Goal: Information Seeking & Learning: Learn about a topic

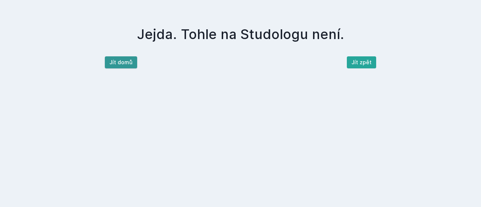
click at [112, 67] on button "Jít domů" at bounding box center [121, 62] width 32 height 12
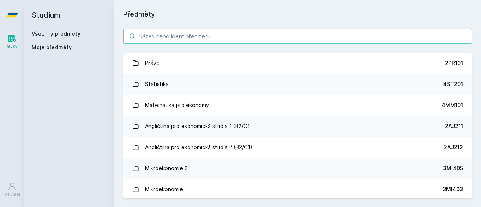
click at [156, 36] on input "search" at bounding box center [297, 36] width 349 height 15
paste input "3MI411"
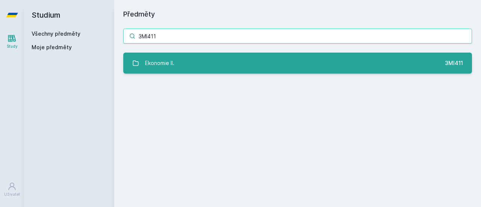
type input "3MI411"
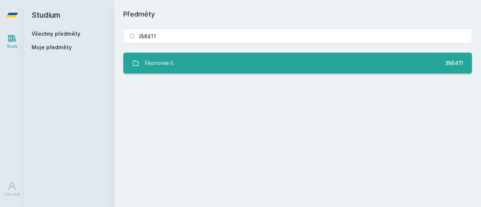
click at [201, 57] on link "Ekonomie II. 3MI411" at bounding box center [297, 63] width 349 height 21
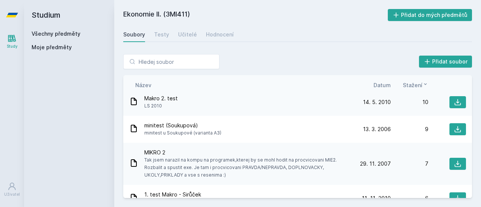
scroll to position [305, 0]
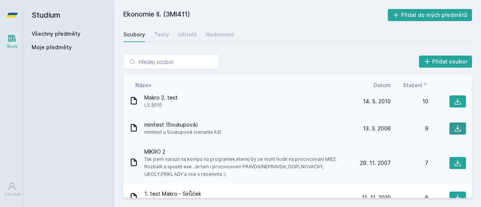
click at [460, 129] on button at bounding box center [458, 129] width 17 height 12
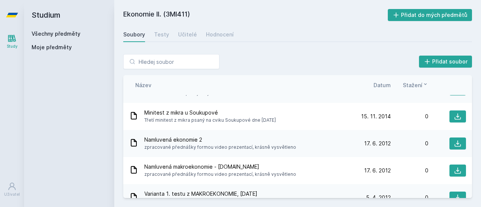
scroll to position [828, 0]
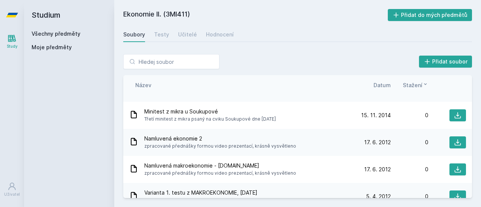
click at [261, 148] on span "zpracované přednášky formou video prezentací, krásně vysvětleno" at bounding box center [220, 146] width 152 height 8
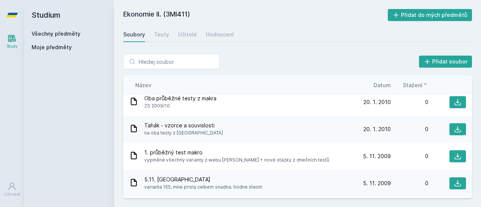
scroll to position [1683, 0]
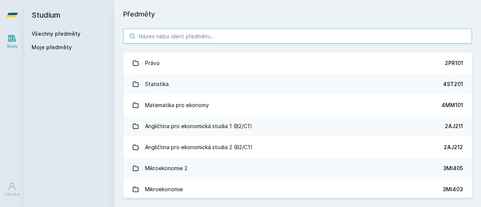
click at [170, 37] on input "search" at bounding box center [297, 36] width 349 height 15
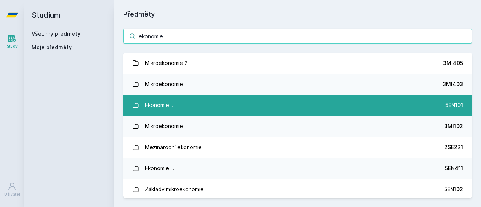
type input "ekonomie"
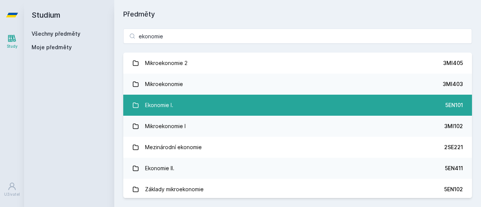
click at [210, 110] on link "Ekonomie I. 5EN101" at bounding box center [297, 105] width 349 height 21
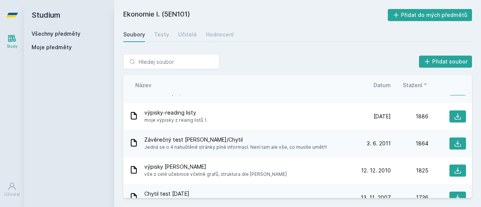
scroll to position [778, 0]
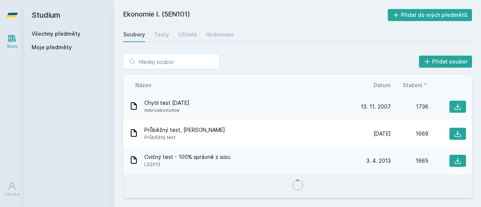
click at [385, 85] on span "Datum" at bounding box center [382, 85] width 17 height 8
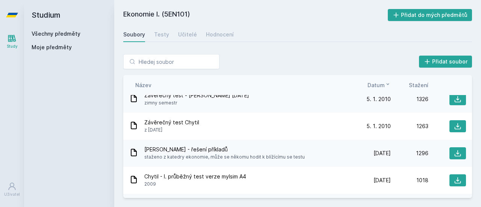
click at [385, 85] on icon at bounding box center [388, 84] width 6 height 6
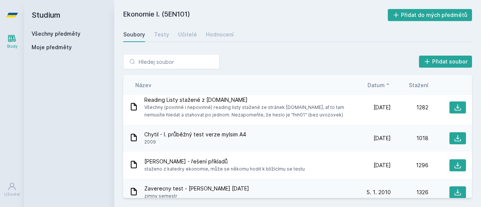
click at [385, 85] on icon at bounding box center [388, 84] width 6 height 6
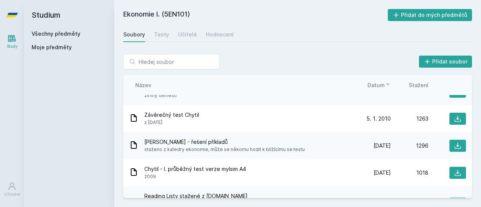
click at [385, 85] on icon at bounding box center [388, 84] width 6 height 6
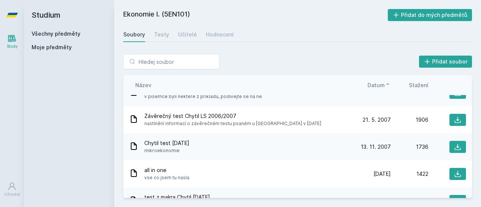
scroll to position [0, 0]
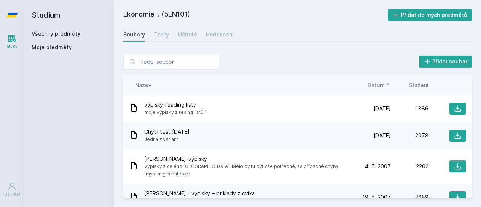
click at [385, 83] on span "Datum" at bounding box center [376, 85] width 17 height 8
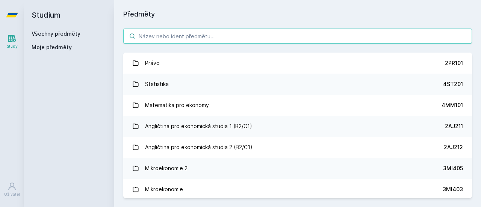
click at [183, 42] on input "search" at bounding box center [297, 36] width 349 height 15
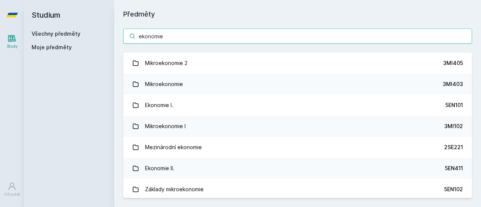
type input "ekonomie"
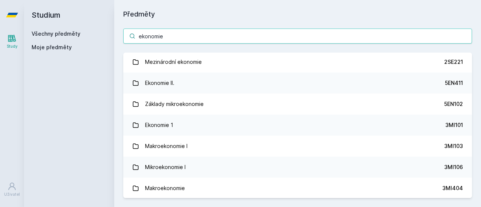
scroll to position [86, 0]
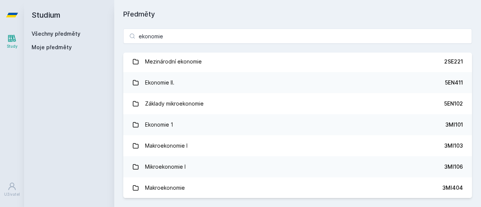
click at [209, 122] on link "Ekonomie 1 3MI101" at bounding box center [297, 124] width 349 height 21
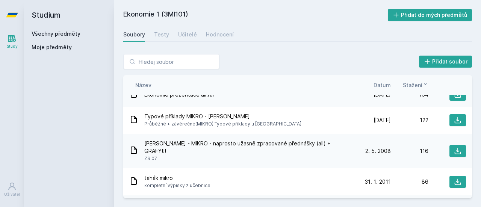
scroll to position [283, 0]
click at [454, 178] on icon at bounding box center [458, 182] width 8 height 8
click at [386, 85] on span "Datum" at bounding box center [382, 85] width 17 height 8
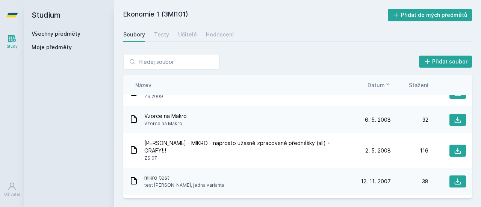
click at [386, 85] on icon at bounding box center [388, 84] width 6 height 6
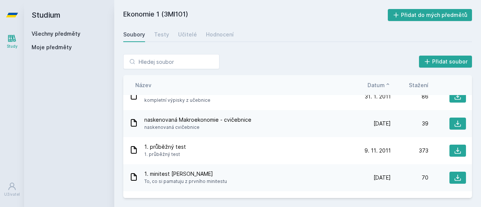
scroll to position [0, 0]
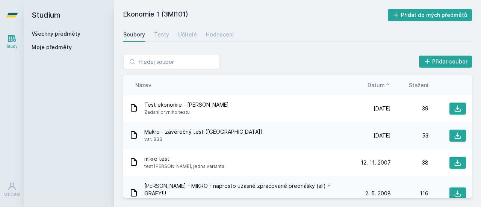
click at [385, 74] on div "Přidat soubor Řazení: Název Datum Stažení Název Datum Stažení Test ekonomie - […" at bounding box center [297, 126] width 349 height 144
click at [383, 83] on span "Datum" at bounding box center [376, 85] width 17 height 8
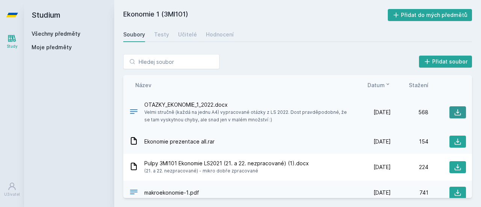
click at [456, 109] on icon at bounding box center [458, 113] width 8 height 8
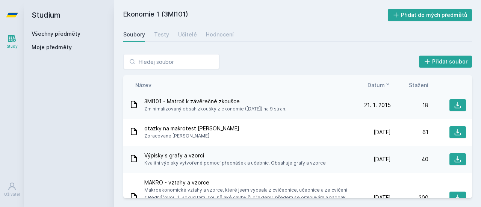
scroll to position [334, 0]
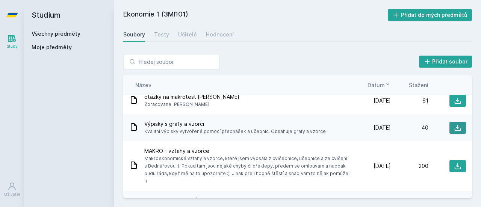
click at [455, 128] on icon at bounding box center [458, 128] width 8 height 8
